Goal: Use online tool/utility: Utilize a website feature to perform a specific function

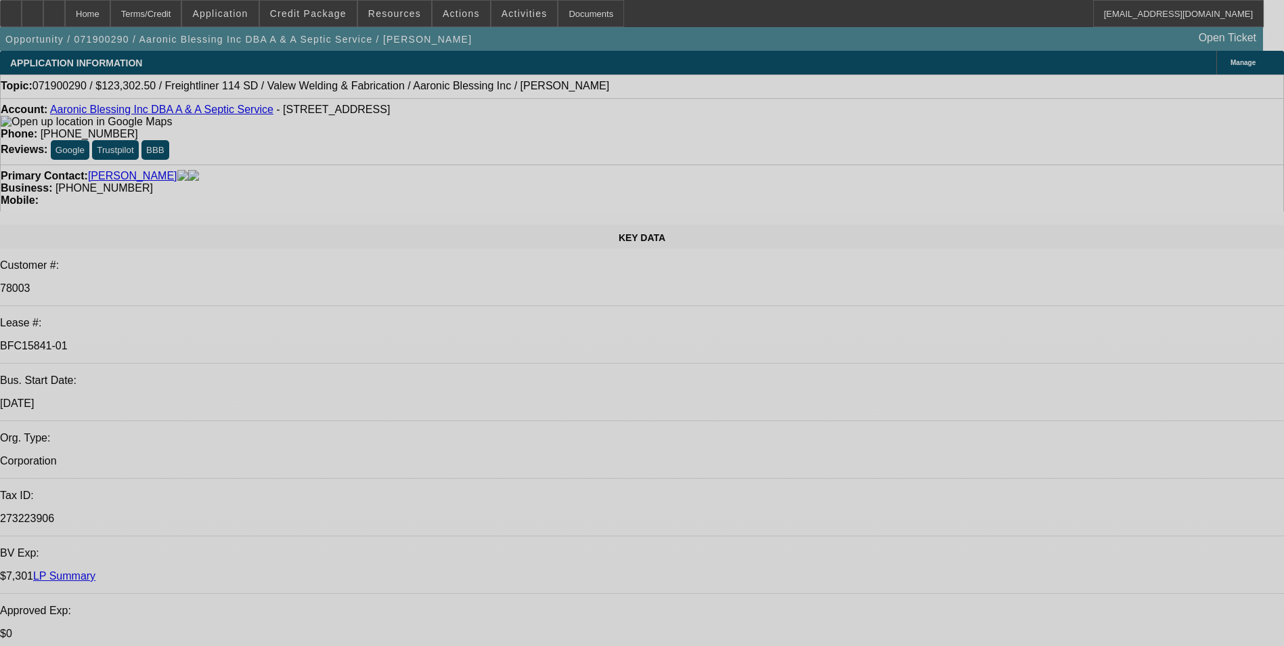
select select "0"
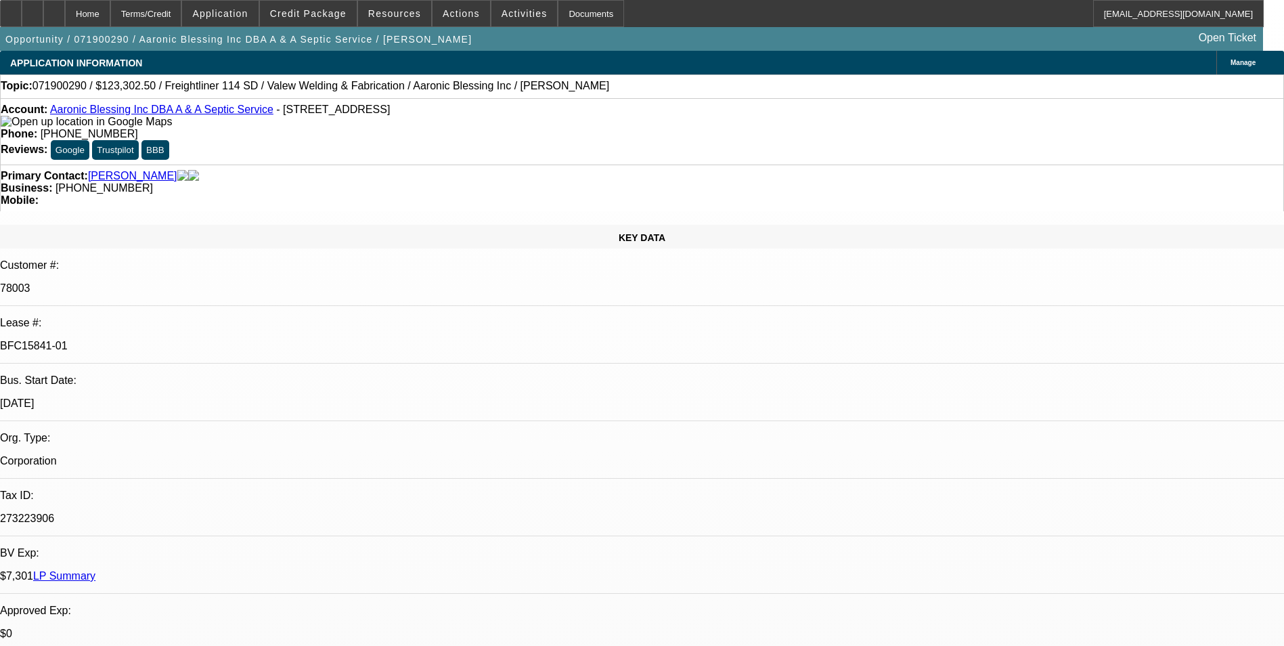
select select "0"
select select "0.1"
select select "0"
select select "0.1"
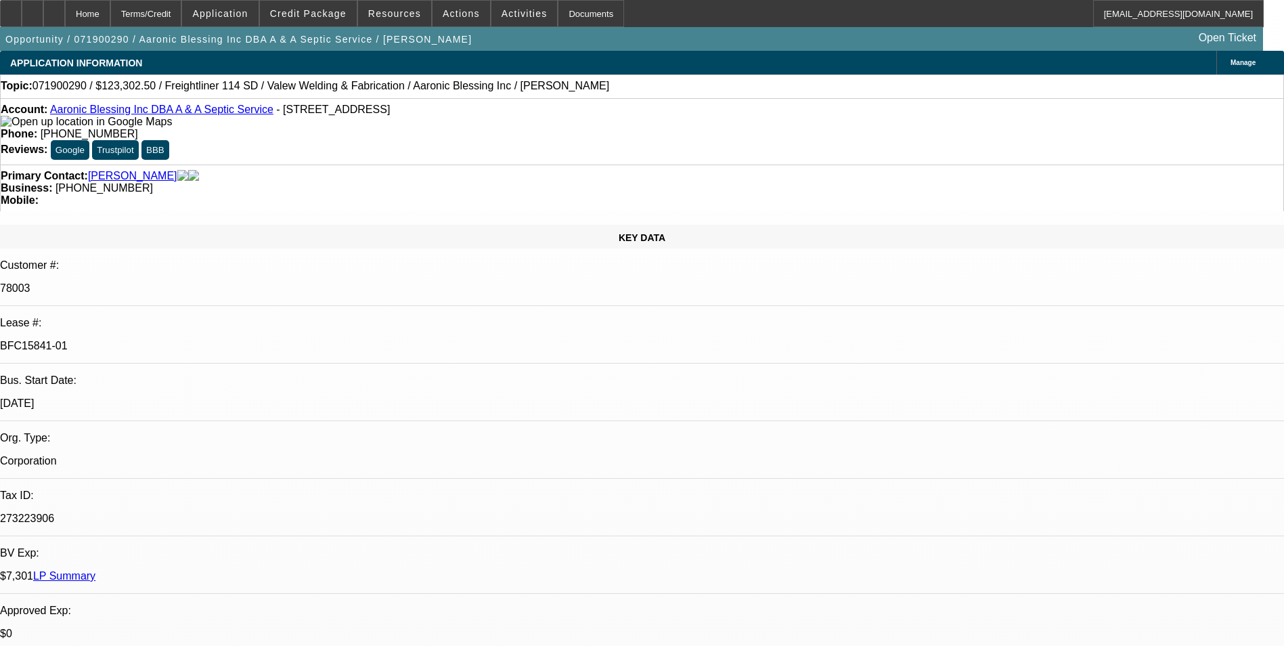
select select "0"
select select "0.1"
select select "0"
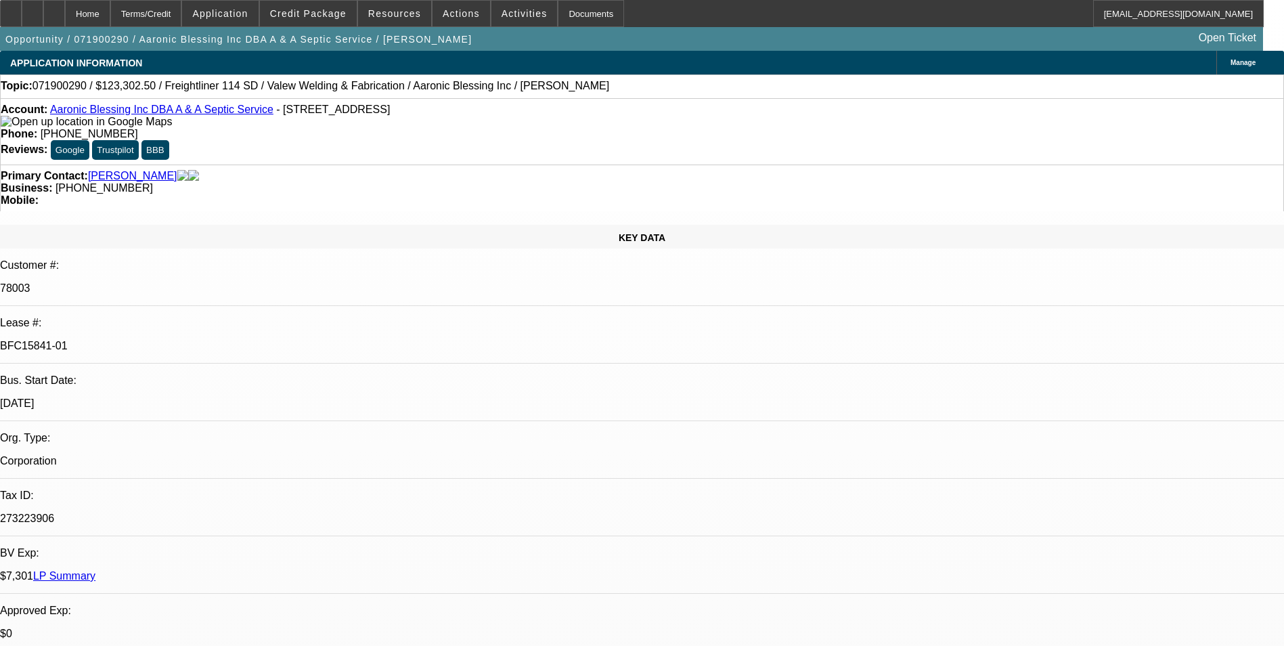
select select "0.1"
select select "1"
select select "2"
select select "4"
select select "1"
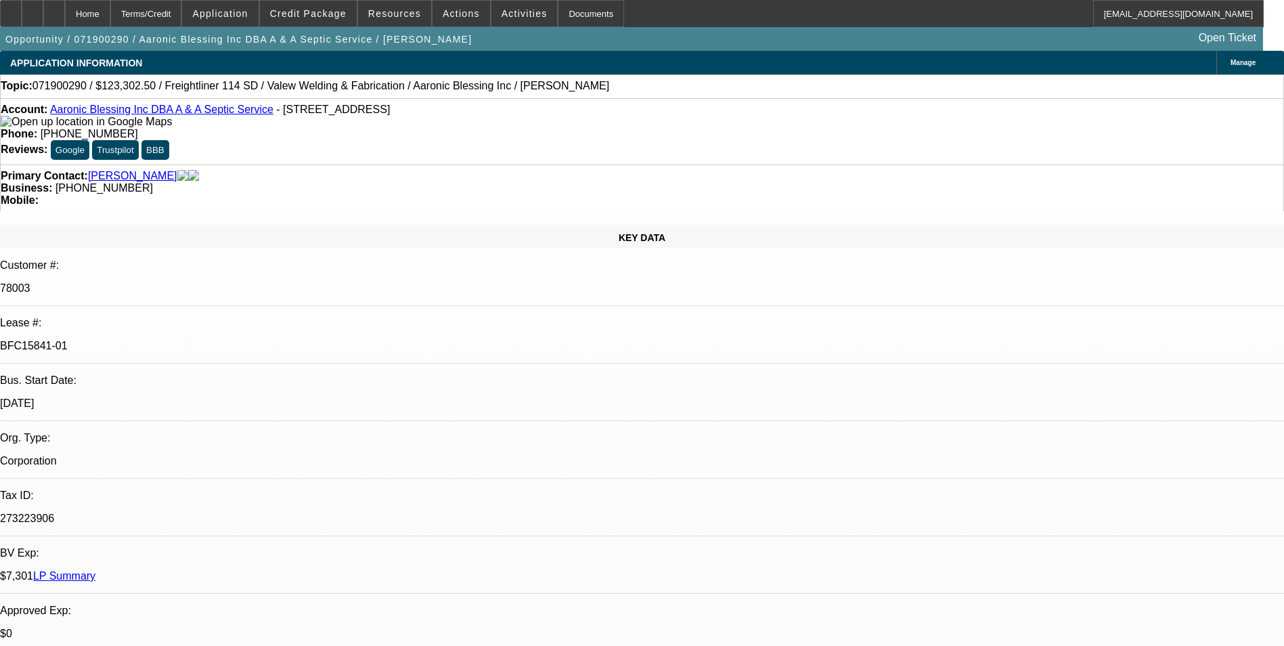
select select "2"
select select "4"
select select "1"
select select "2"
select select "4"
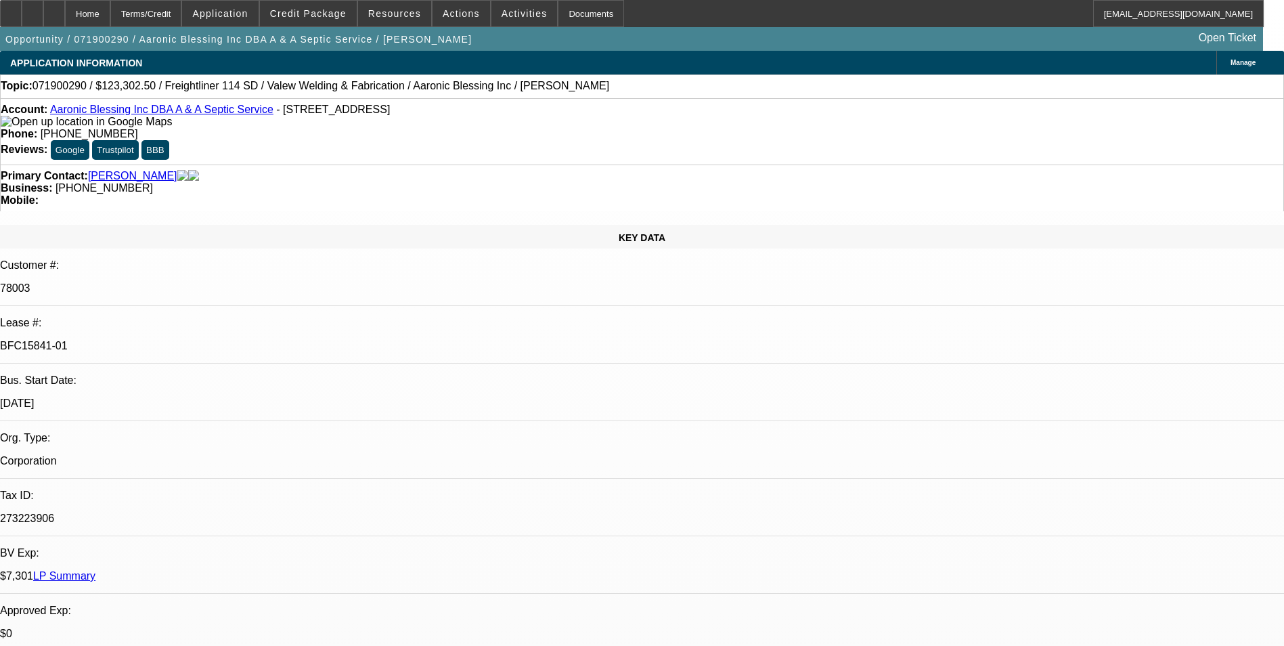
select select "1"
select select "2"
select select "4"
